Goal: Task Accomplishment & Management: Understand process/instructions

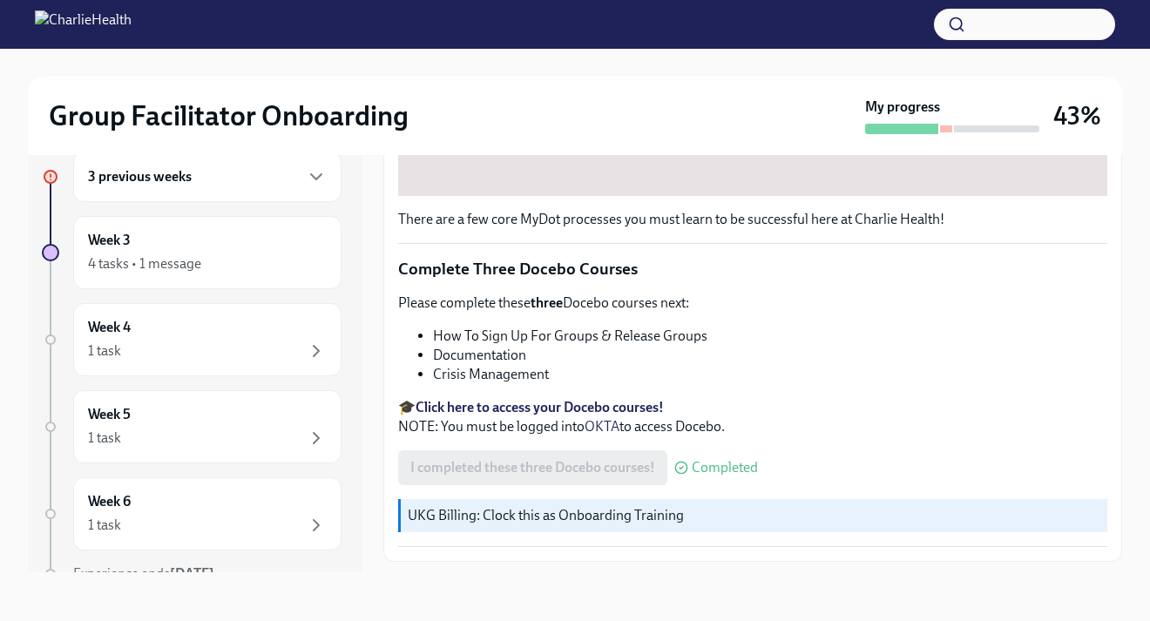
scroll to position [674, 0]
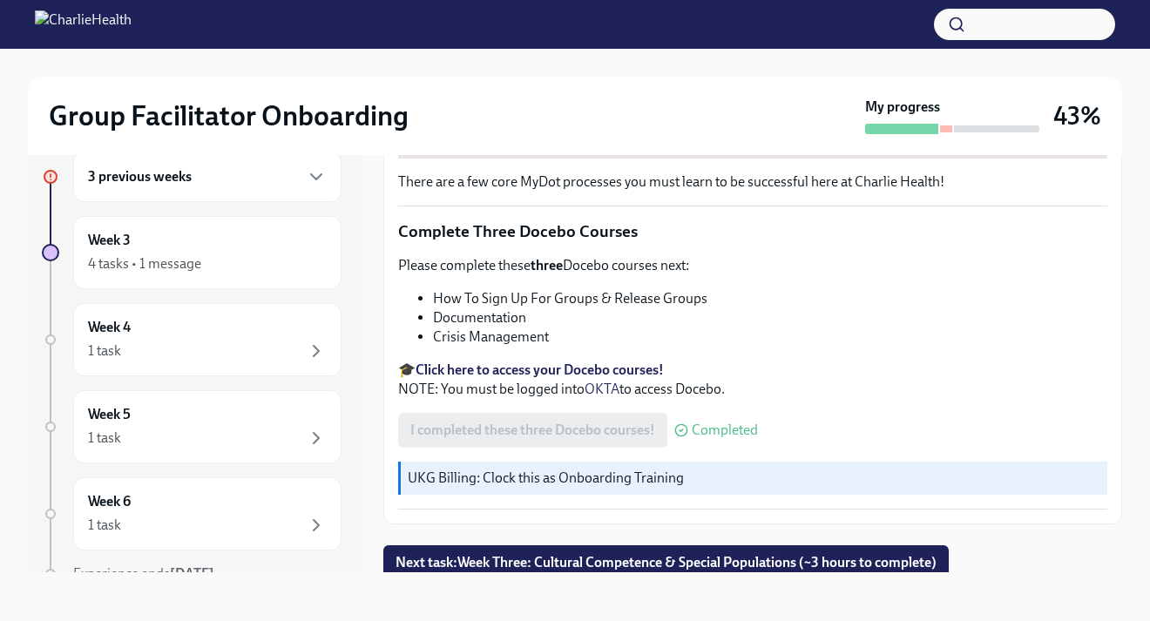
click at [950, 128] on div at bounding box center [946, 128] width 12 height 7
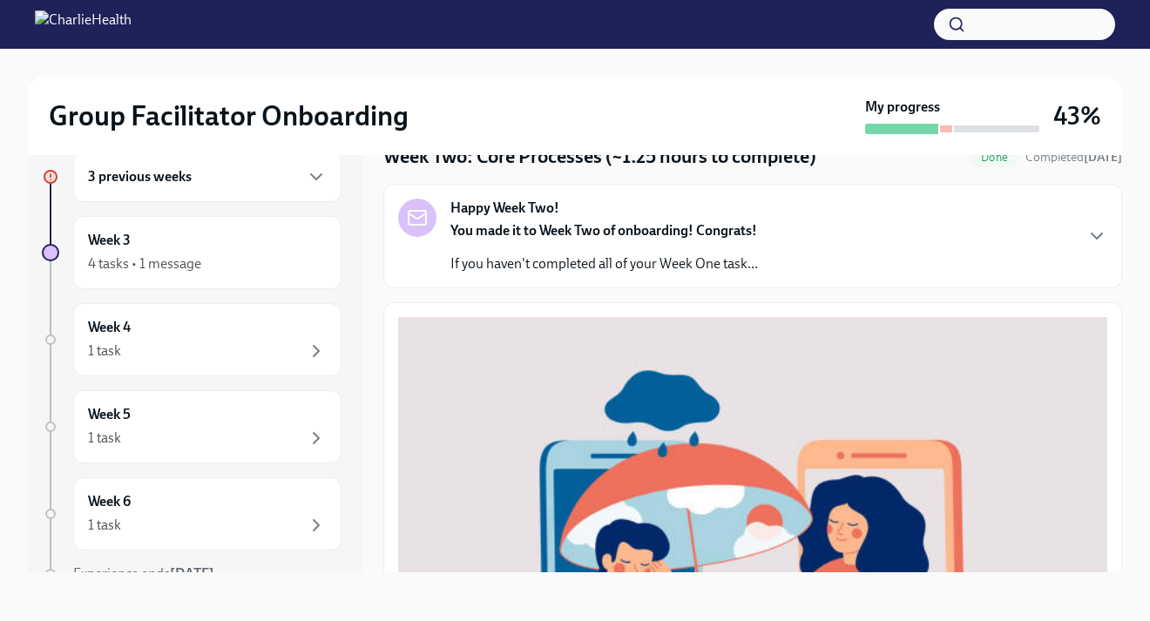
scroll to position [0, 0]
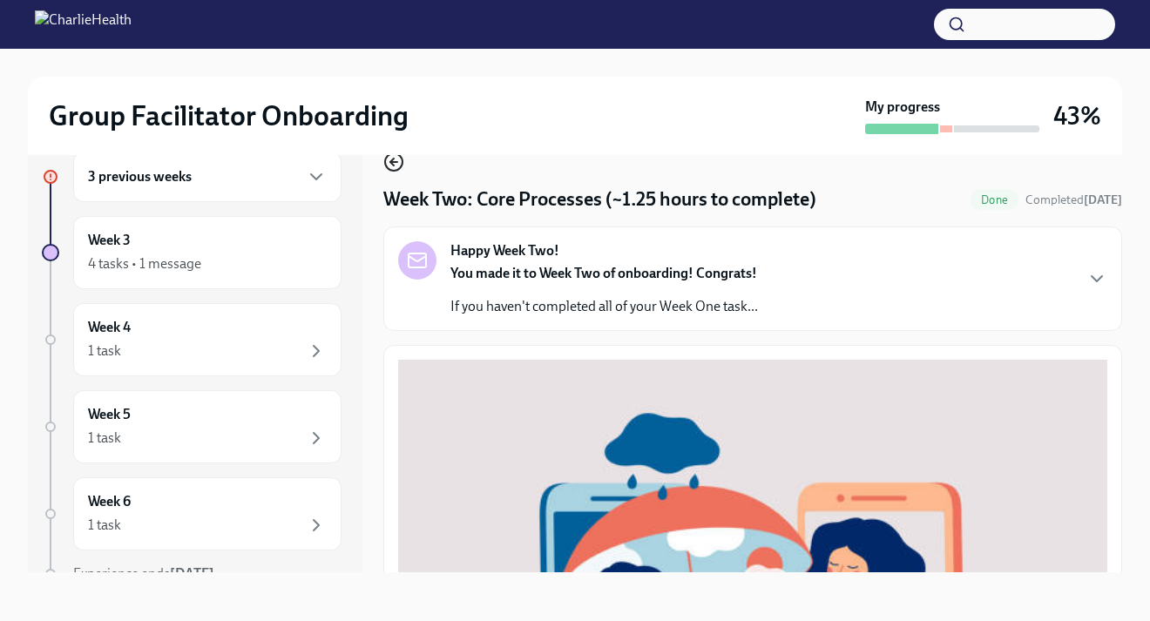
click at [389, 164] on icon "button" at bounding box center [393, 162] width 21 height 21
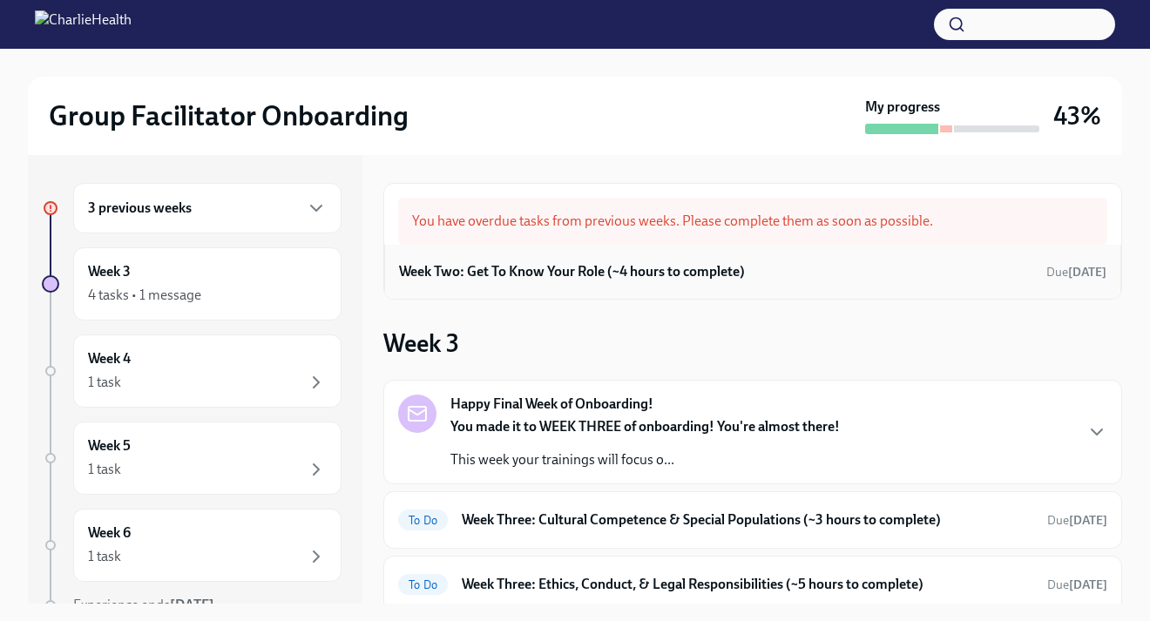
click at [531, 288] on div "Week Two: Get To Know Your Role (~4 hours to complete) Due [DATE]" at bounding box center [752, 272] width 737 height 54
click at [541, 273] on h6 "Week Two: Get To Know Your Role (~4 hours to complete)" at bounding box center [572, 271] width 346 height 19
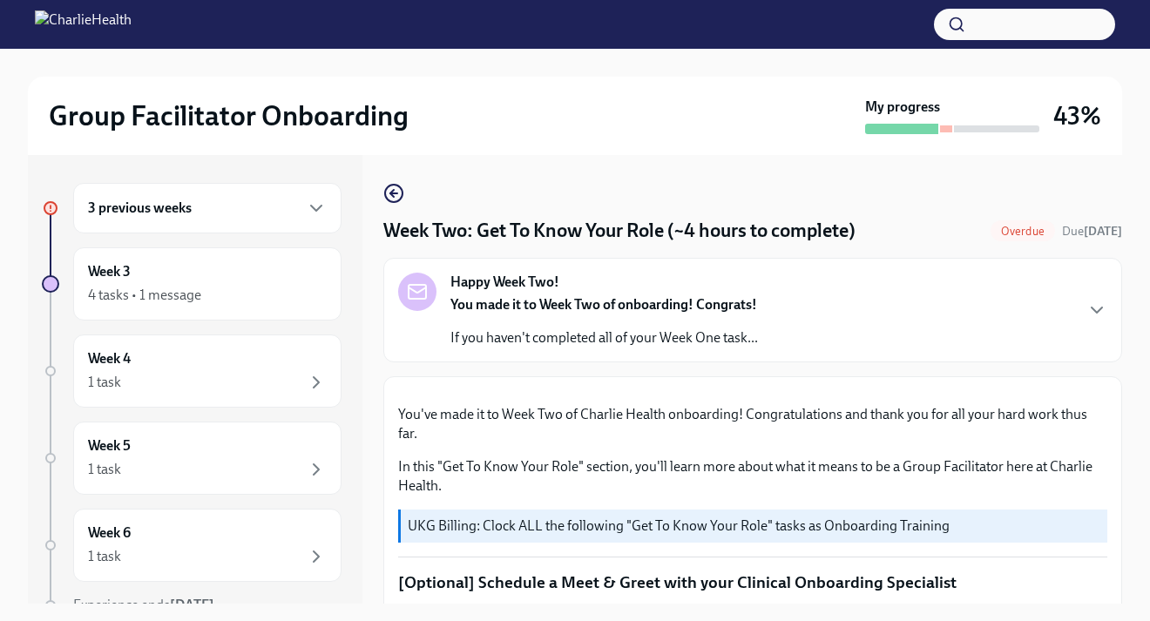
click at [1018, 226] on span "Overdue" at bounding box center [1023, 231] width 64 height 13
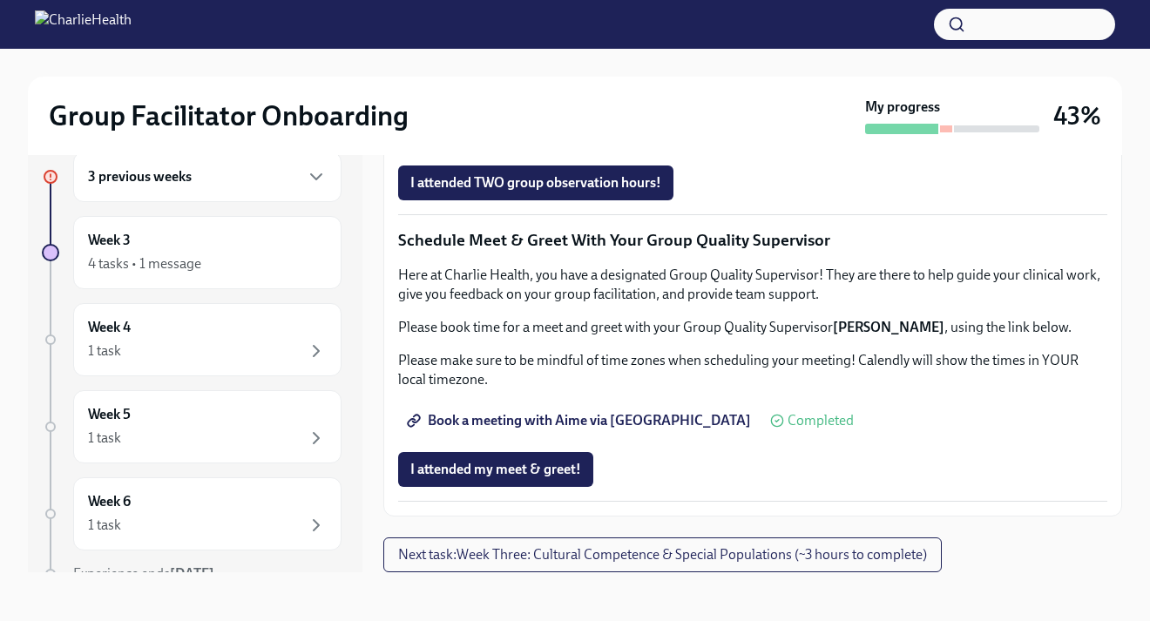
scroll to position [1699, 0]
